Goal: Information Seeking & Learning: Understand process/instructions

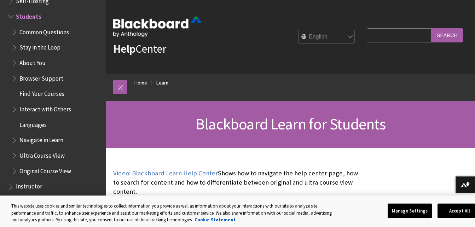
click at [376, 36] on input "Search Query" at bounding box center [399, 35] width 64 height 14
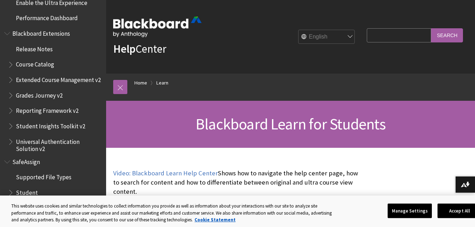
scroll to position [911, 0]
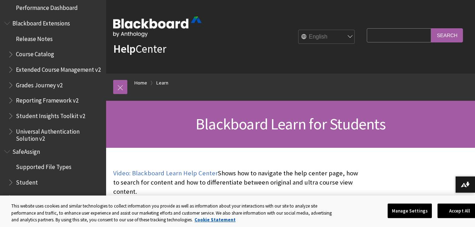
click at [384, 34] on input "Search Query" at bounding box center [399, 35] width 64 height 14
type input "withdrawal"
click at [454, 33] on input "Search" at bounding box center [447, 35] width 32 height 14
click at [450, 35] on input "Search" at bounding box center [447, 35] width 32 height 14
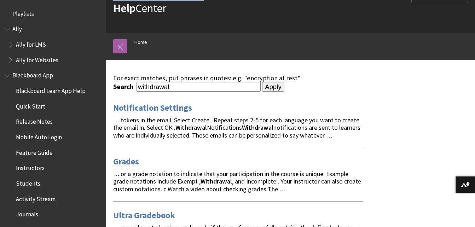
scroll to position [37, 0]
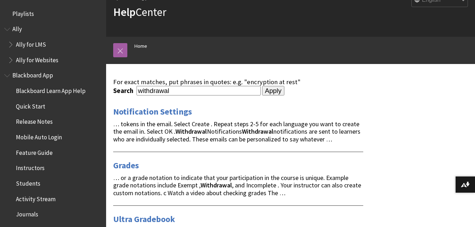
click at [191, 93] on input "withdrawal" at bounding box center [199, 91] width 124 height 10
type input "w"
click at [263, 90] on input "Apply" at bounding box center [273, 91] width 22 height 10
click at [203, 90] on input "how to withdraw" at bounding box center [199, 91] width 124 height 10
type input "how to withdraw fro"
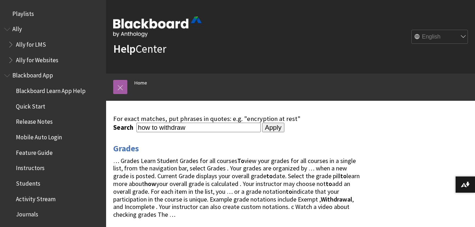
click at [206, 127] on input "how to withdraw" at bounding box center [199, 128] width 124 height 10
type input "how to withdraw from one class"
click at [266, 130] on input "Apply" at bounding box center [273, 128] width 22 height 10
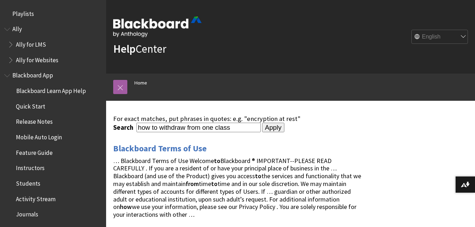
click at [271, 128] on input "Apply" at bounding box center [273, 128] width 22 height 10
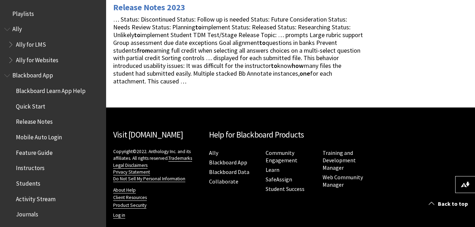
scroll to position [421, 0]
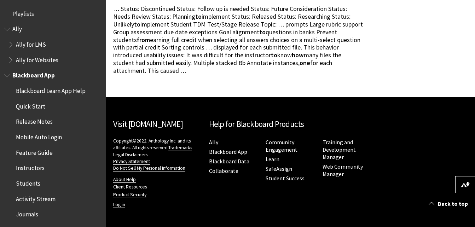
click at [28, 184] on span "Students" at bounding box center [28, 183] width 24 height 10
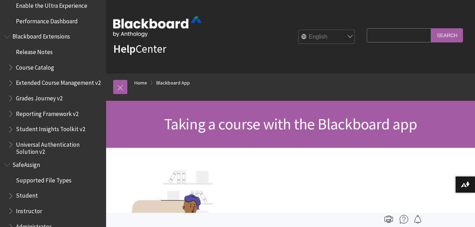
scroll to position [756, 0]
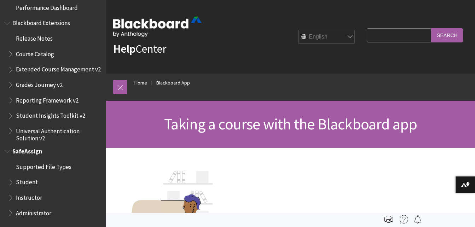
click at [26, 181] on span "Student" at bounding box center [27, 181] width 22 height 10
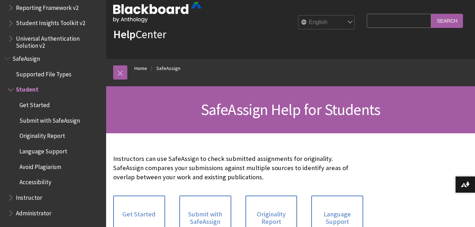
scroll to position [14, 0]
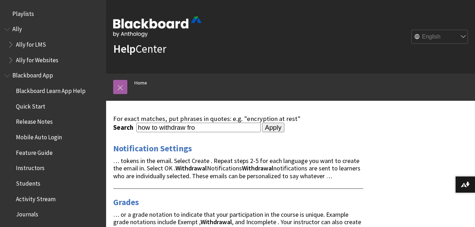
scroll to position [37, 0]
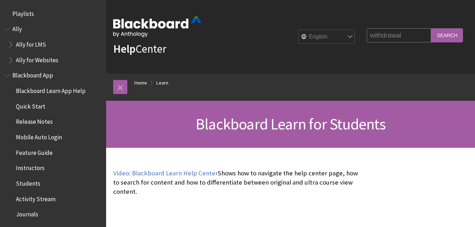
scroll to position [681, 0]
